Goal: Information Seeking & Learning: Check status

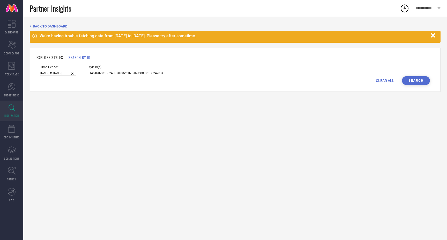
click at [92, 73] on input "31451602 31332400 31332516 31605889 31332426 31828814" at bounding box center [125, 73] width 75 height 6
paste input "828835"
paste input "31828841"
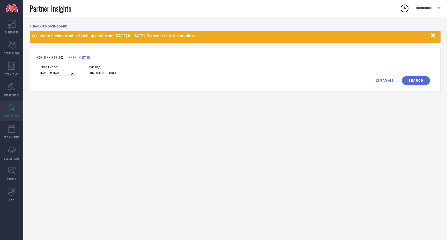
paste input "31829631"
paste input "31828784"
paste input "31829664"
paste input "31828789"
click at [95, 72] on input "31828835 31828841 31829631 31828784 31829664 31828789" at bounding box center [125, 73] width 75 height 6
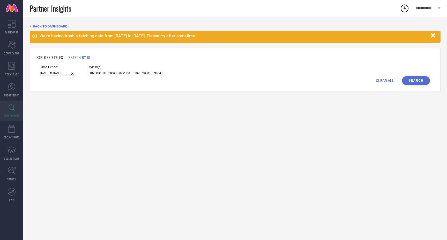
paste input "31829667"
click at [124, 74] on input "31828835 31829667 31828841 31829631 31828784 31829664 31828789" at bounding box center [125, 73] width 75 height 6
paste input "31829679"
paste input "31829650"
click at [95, 72] on input "31828835 31829667 31828841 31829679 31829650 31829631 31828784 31829664 31828789" at bounding box center [125, 73] width 75 height 6
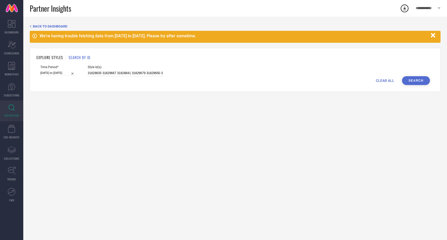
click at [95, 72] on input "31828835 31829667 31828841 31829679 31829650 31829631 31828784 31829664 31828789" at bounding box center [125, 73] width 75 height 6
paste input "31828801"
paste input "31829629"
paste input "31829660"
paste input "31828829"
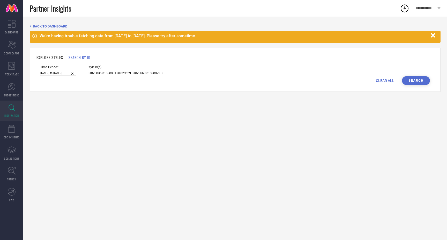
paste input "31829627"
type input "31828835 31828801 31829629 31829660 31828829 31829627 31829667 31828841 3182967…"
click at [60, 72] on input "21-07-2025 to 22-08-2025" at bounding box center [58, 72] width 36 height 5
select select "6"
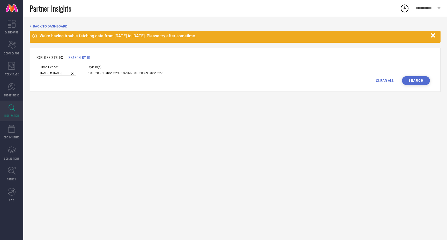
select select "2025"
select select "7"
select select "2025"
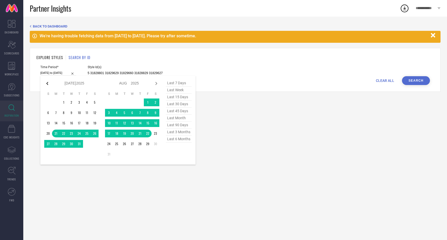
type input "31828835 31828801 31829629 31829660 31828829 31829627 31829667 31828841 3182967…"
click at [48, 82] on icon at bounding box center [47, 83] width 2 height 3
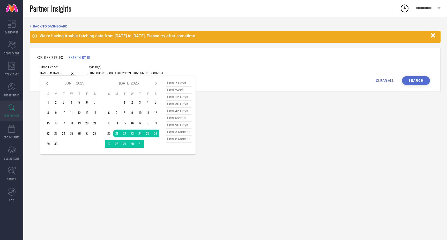
click at [48, 82] on icon at bounding box center [47, 83] width 2 height 3
select select "3"
select select "2025"
select select "4"
select select "2025"
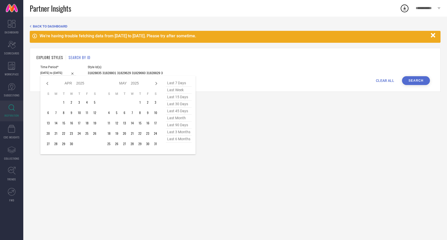
click at [48, 82] on icon at bounding box center [47, 83] width 2 height 3
select select "2"
select select "2025"
select select "3"
select select "2025"
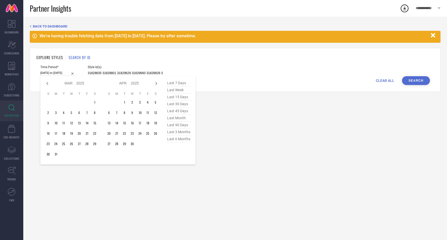
click at [48, 82] on icon at bounding box center [47, 83] width 2 height 3
select select "1"
select select "2025"
select select "2"
select select "2025"
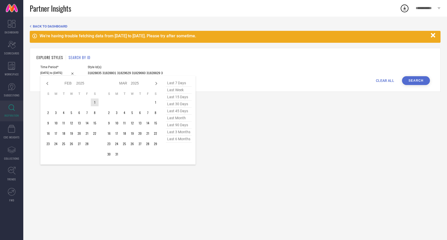
type input "After 01-02-2025"
click at [94, 102] on td "1" at bounding box center [95, 102] width 8 height 8
click at [156, 83] on icon at bounding box center [157, 83] width 2 height 3
select select "3"
select select "2025"
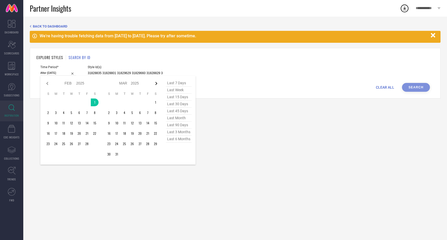
select select "4"
select select "2025"
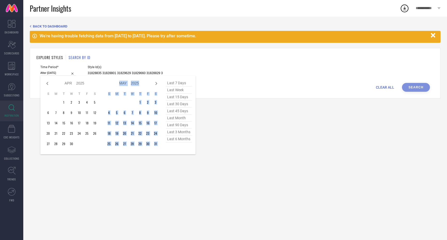
click at [156, 83] on icon at bounding box center [157, 83] width 2 height 3
select select "4"
select select "2025"
select select "5"
select select "2025"
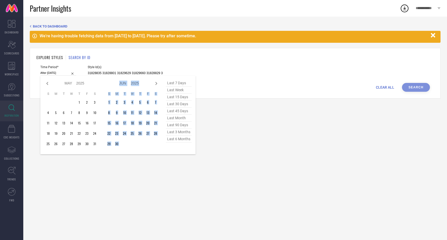
click at [156, 83] on icon at bounding box center [157, 83] width 2 height 3
select select "5"
select select "2025"
select select "6"
select select "2025"
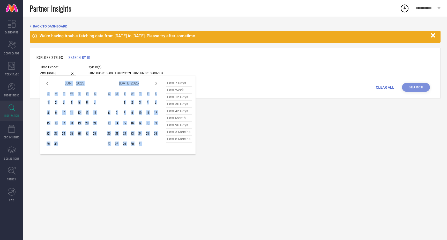
click at [156, 83] on icon at bounding box center [157, 83] width 2 height 3
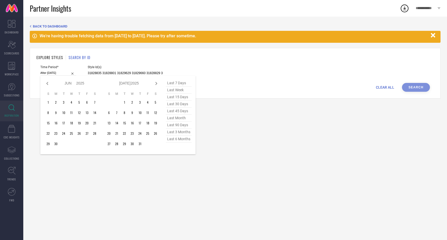
select select "6"
select select "2025"
select select "7"
select select "2025"
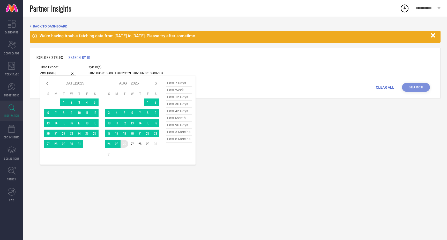
type input "01-02-2025 to 26-08-2025"
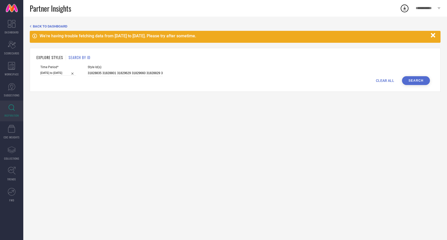
click at [416, 80] on button "Search" at bounding box center [416, 80] width 28 height 9
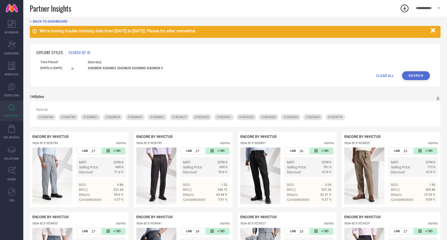
scroll to position [1, 0]
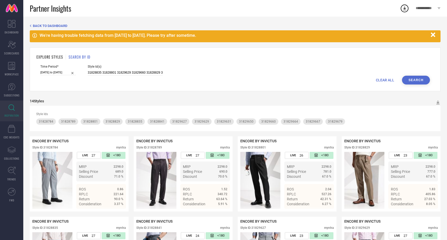
click at [48, 71] on input "01-02-2025 to 26-08-2025" at bounding box center [58, 72] width 36 height 5
select select "1"
select select "2025"
select select "2"
select select "2025"
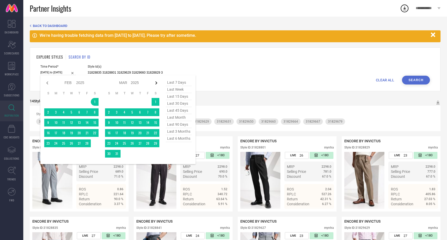
click at [156, 82] on icon at bounding box center [156, 83] width 6 height 6
select select "3"
select select "2025"
select select "4"
select select "2025"
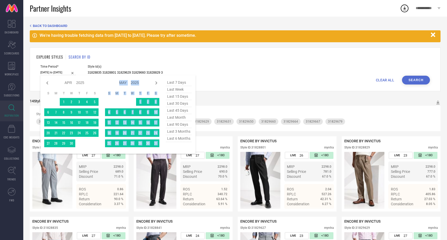
click at [156, 82] on icon at bounding box center [156, 83] width 6 height 6
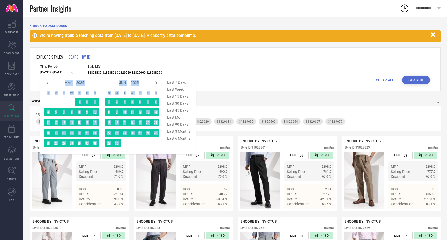
click at [156, 82] on icon at bounding box center [156, 83] width 6 height 6
select select "5"
select select "2025"
select select "6"
select select "2025"
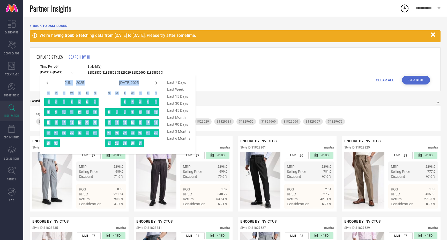
click at [156, 82] on icon at bounding box center [156, 83] width 6 height 6
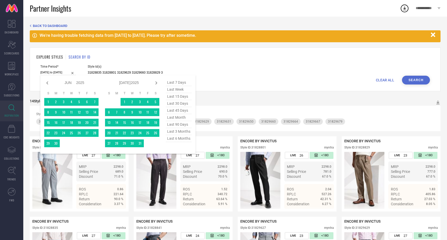
select select "6"
select select "2025"
select select "7"
select select "2025"
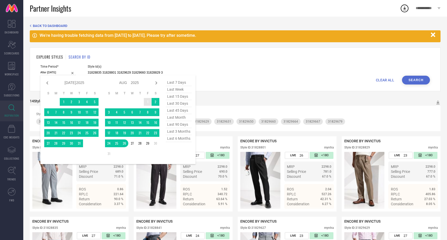
click at [147, 103] on td "1" at bounding box center [148, 102] width 8 height 8
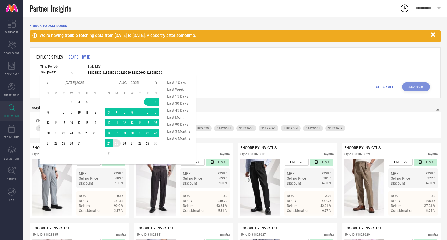
type input "01-08-2025 to 25-08-2025"
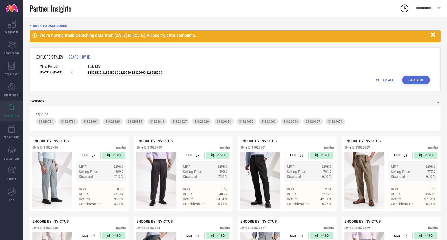
click at [419, 79] on button "Search" at bounding box center [416, 80] width 28 height 9
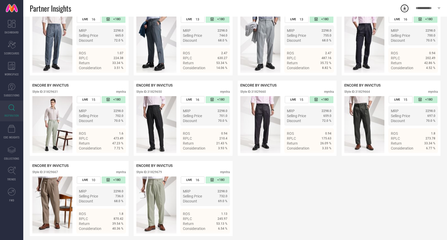
scroll to position [221, 0]
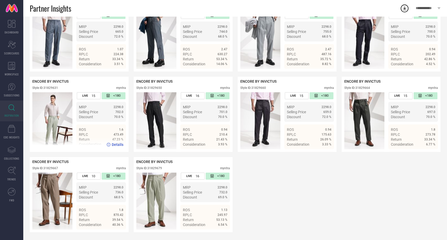
click at [114, 145] on span "Details" at bounding box center [118, 144] width 12 height 4
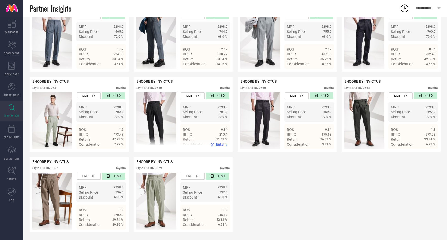
scroll to position [0, 0]
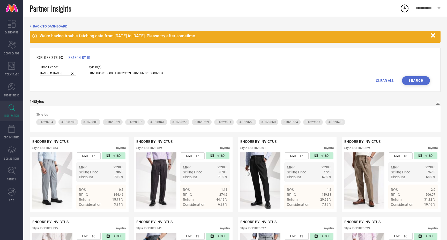
select select "7"
select select "2025"
select select "8"
select select "2025"
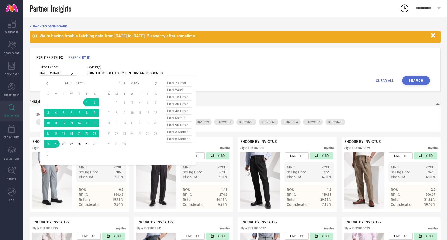
click at [57, 73] on input "01-08-2025 to 25-08-2025" at bounding box center [58, 72] width 36 height 5
click at [46, 84] on icon at bounding box center [47, 83] width 6 height 6
select select "6"
select select "2025"
select select "7"
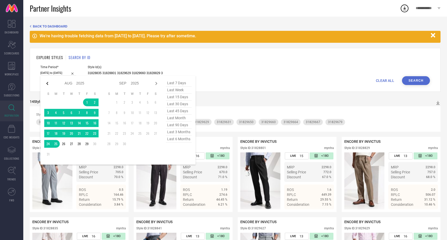
select select "2025"
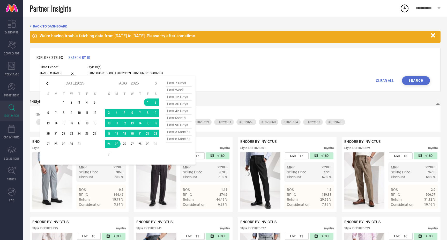
click at [47, 84] on icon at bounding box center [47, 83] width 6 height 6
select select "5"
select select "2025"
select select "6"
select select "2025"
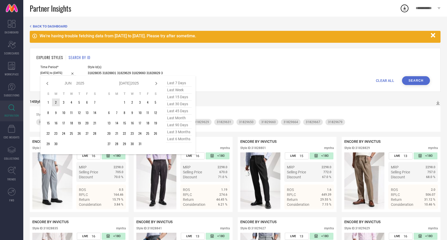
type input "After 02-06-2025"
click at [57, 103] on td "2" at bounding box center [56, 102] width 8 height 8
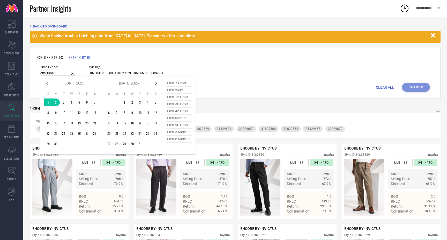
click at [157, 83] on icon at bounding box center [157, 83] width 2 height 3
select select "6"
select select "2025"
select select "7"
select select "2025"
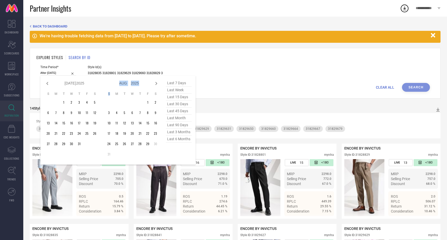
click at [157, 83] on icon at bounding box center [157, 83] width 2 height 3
select select "7"
select select "2025"
select select "8"
select select "2025"
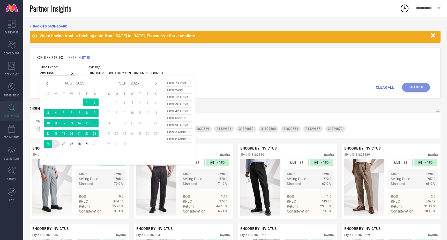
type input "02-06-2025 to 25-08-2025"
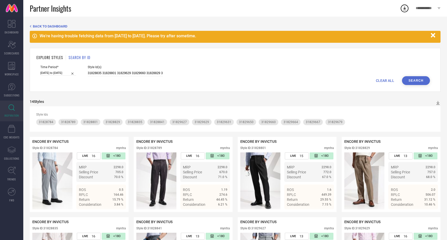
click at [414, 81] on button "Search" at bounding box center [416, 80] width 28 height 9
click at [434, 34] on icon "button" at bounding box center [433, 35] width 4 height 4
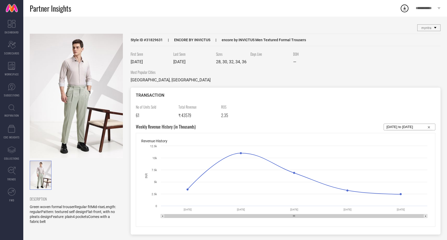
click at [410, 126] on input "[DATE] to [DATE]" at bounding box center [410, 127] width 46 height 6
select select "7"
select select "2025"
select select "8"
select select "2025"
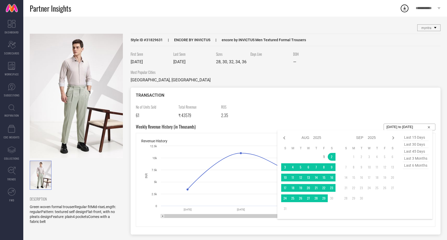
click at [418, 166] on span "last 6 months" at bounding box center [416, 165] width 26 height 7
type input "[DATE] to [DATE]"
